Goal: Navigation & Orientation: Go to known website

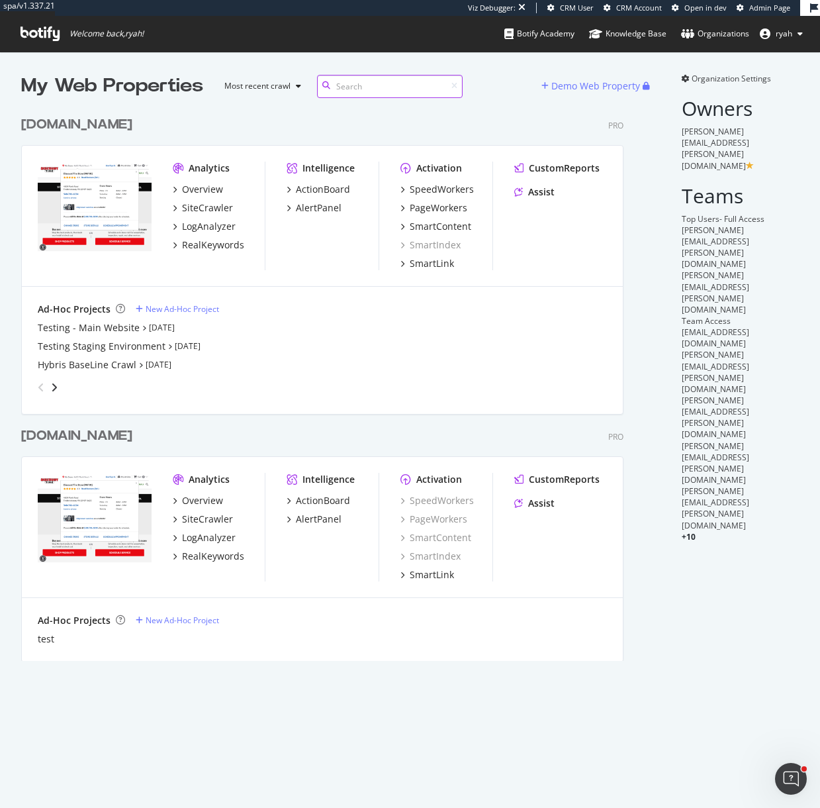
scroll to position [561, 613]
